Goal: Transaction & Acquisition: Purchase product/service

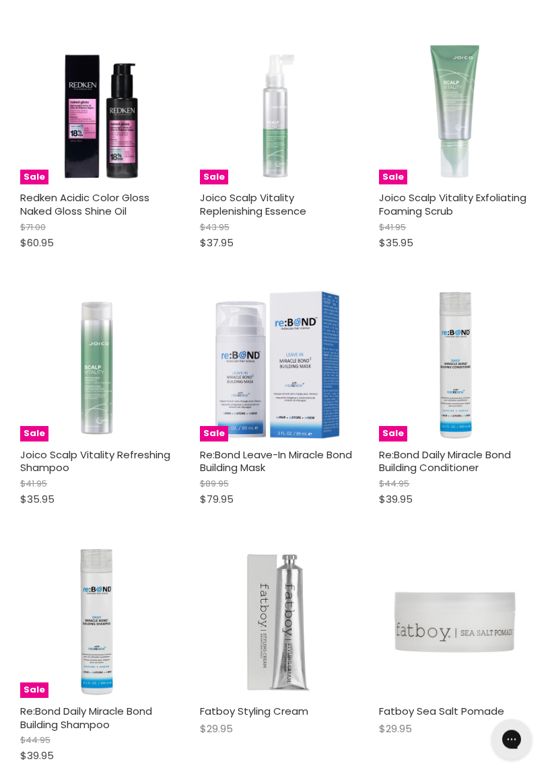
scroll to position [2184, 0]
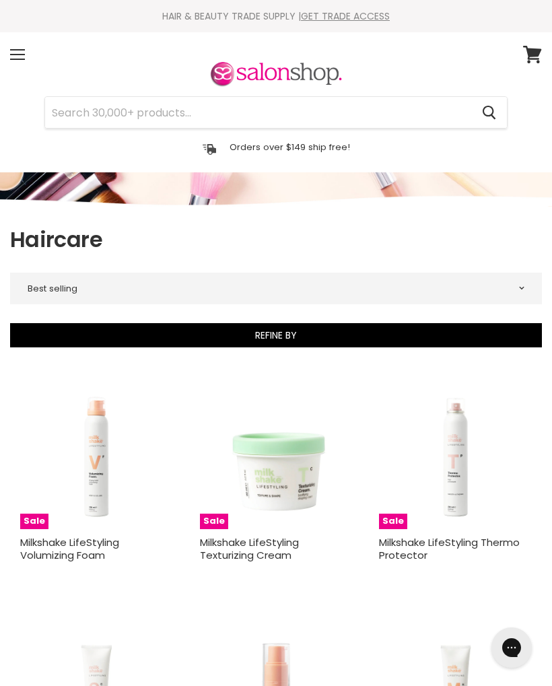
click at [179, 108] on input "Search" at bounding box center [258, 112] width 426 height 31
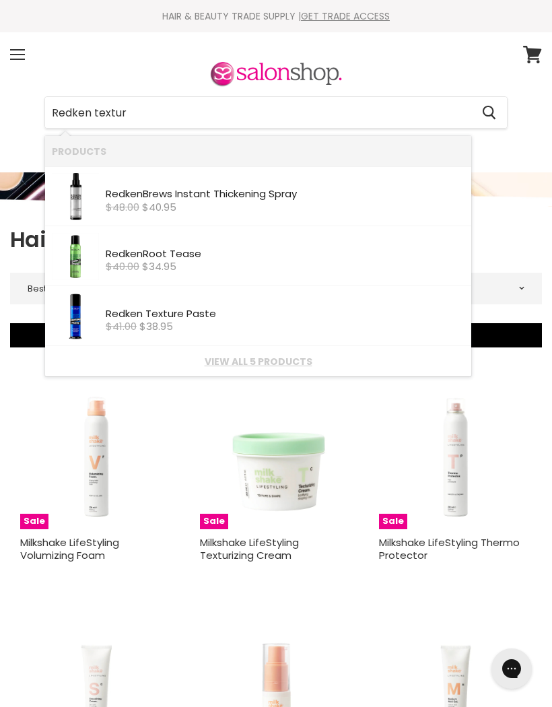
type input "Redken texture"
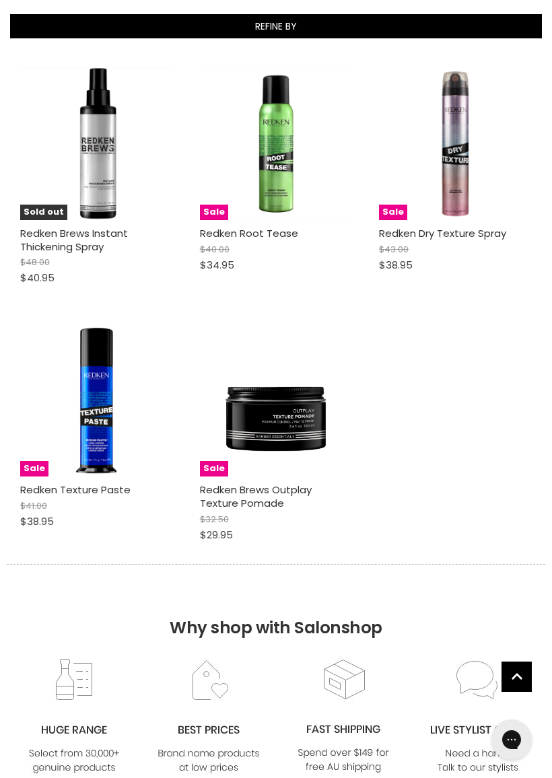
click at [96, 426] on img "Main content" at bounding box center [96, 400] width 153 height 153
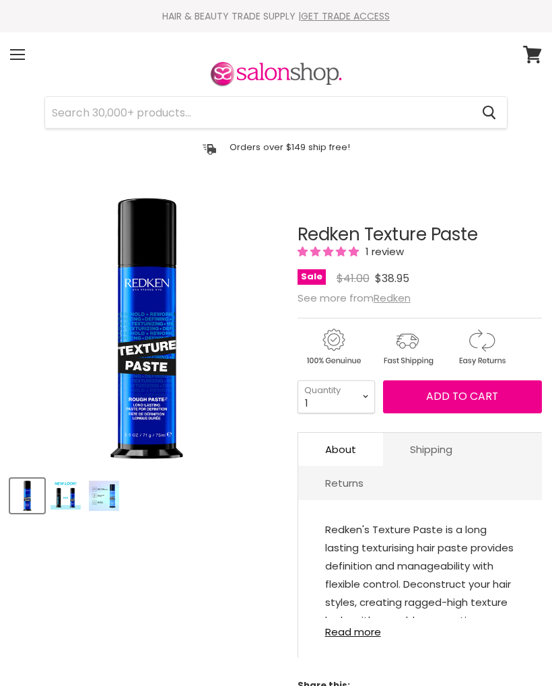
select select "3"
type input "3"
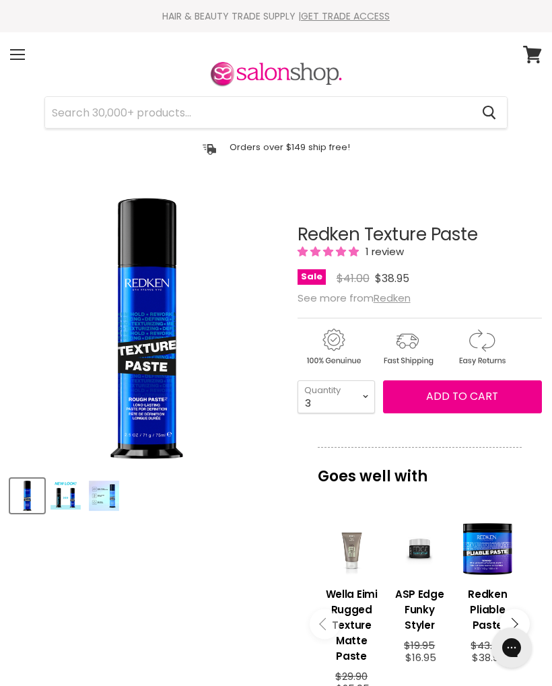
click at [465, 393] on span "Add to cart" at bounding box center [462, 395] width 72 height 15
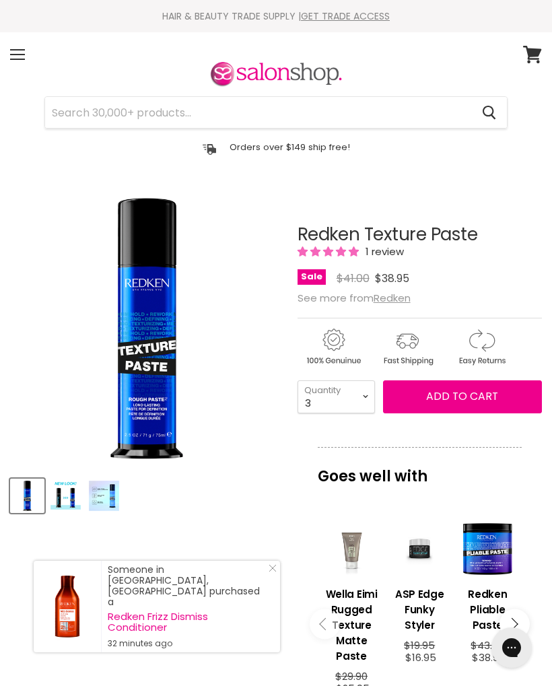
click at [273, 572] on icon "Close Icon" at bounding box center [272, 568] width 8 height 8
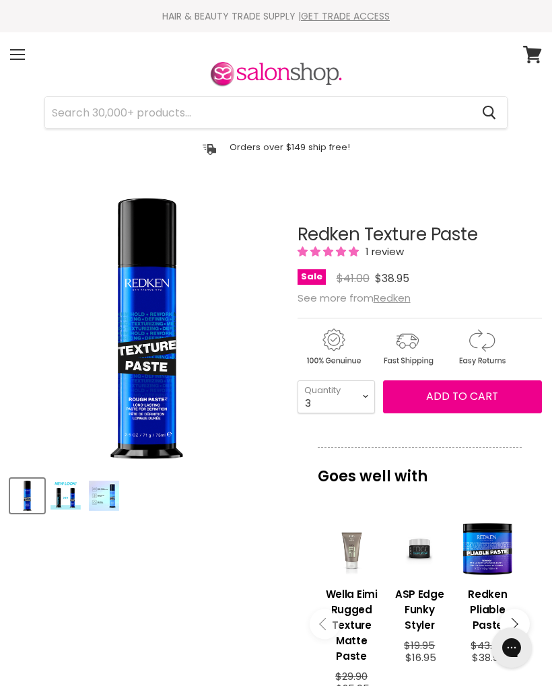
click at [464, 402] on span "Add to cart" at bounding box center [462, 395] width 72 height 15
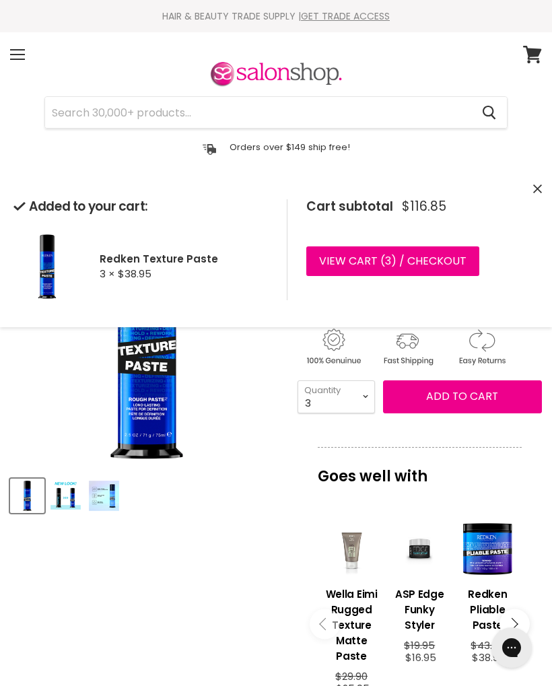
click at [443, 252] on link "View cart ( 3 ) / Checkout" at bounding box center [392, 261] width 173 height 30
